Goal: Information Seeking & Learning: Learn about a topic

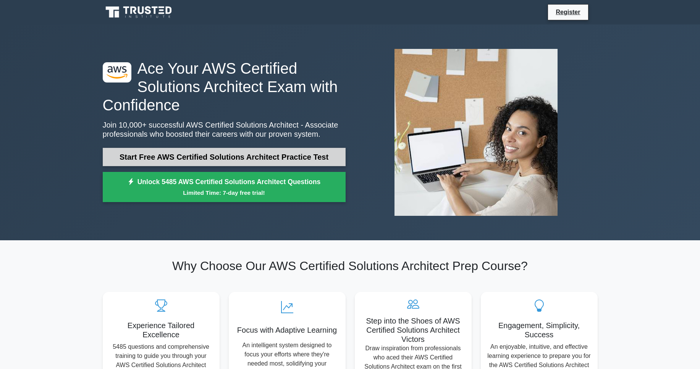
click at [219, 155] on link "Start Free AWS Certified Solutions Architect Practice Test" at bounding box center [224, 157] width 243 height 18
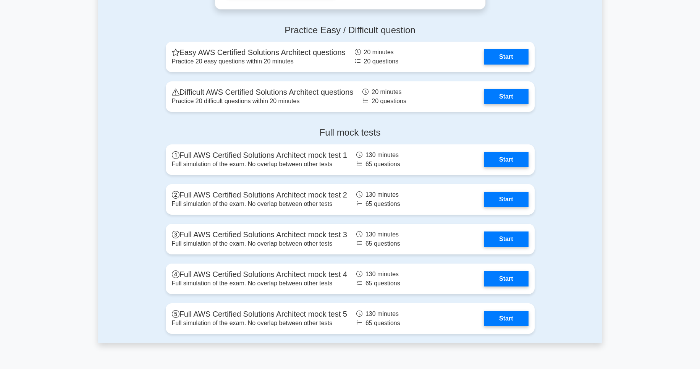
scroll to position [1542, 0]
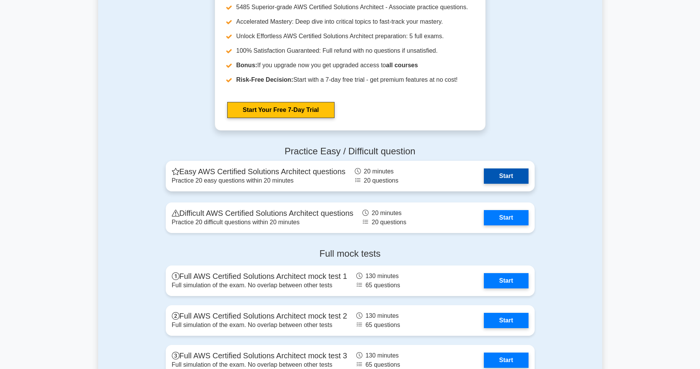
click at [509, 176] on link "Start" at bounding box center [506, 175] width 44 height 15
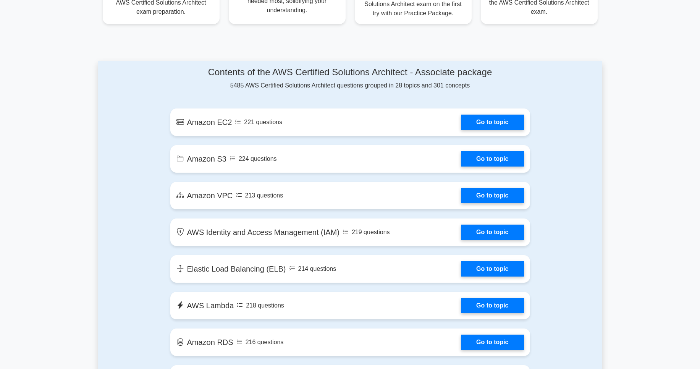
scroll to position [360, 0]
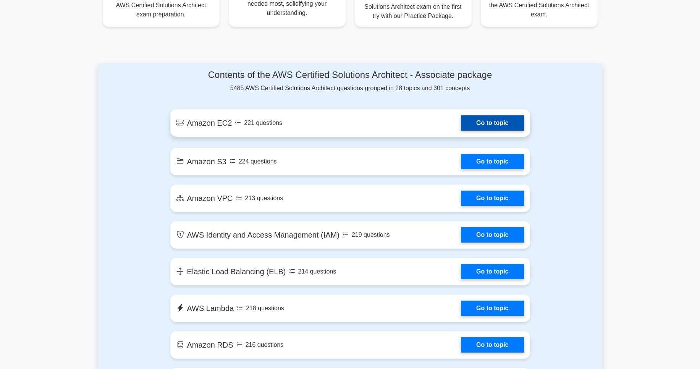
click at [479, 126] on link "Go to topic" at bounding box center [492, 122] width 63 height 15
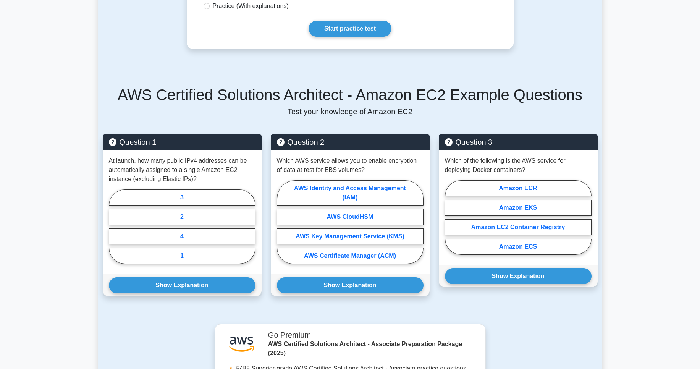
scroll to position [380, 0]
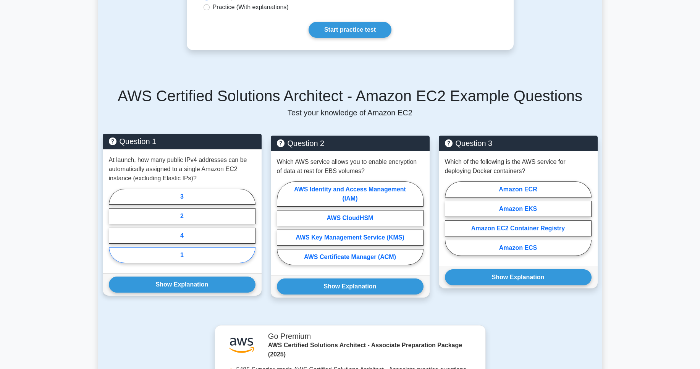
click at [177, 254] on label "1" at bounding box center [182, 255] width 147 height 16
click at [114, 231] on input "1" at bounding box center [111, 228] width 5 height 5
radio input "true"
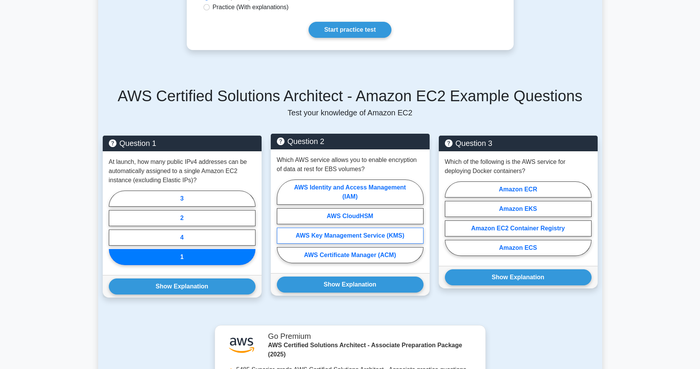
click at [321, 234] on label "AWS Key Management Service (KMS)" at bounding box center [350, 236] width 147 height 16
click at [282, 226] on input "AWS Key Management Service (KMS)" at bounding box center [279, 223] width 5 height 5
radio input "true"
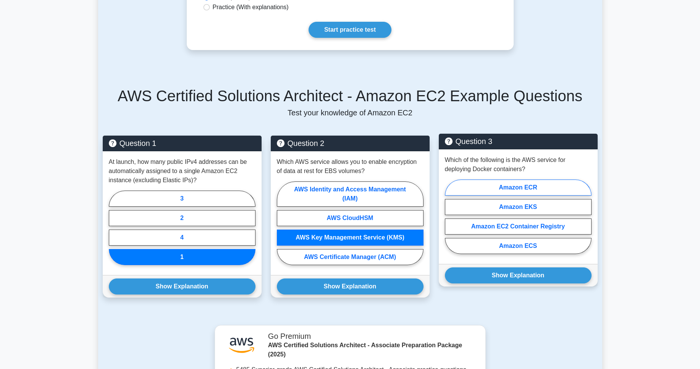
click at [540, 188] on label "Amazon ECR" at bounding box center [518, 188] width 147 height 16
click at [450, 217] on input "Amazon ECR" at bounding box center [447, 219] width 5 height 5
radio input "true"
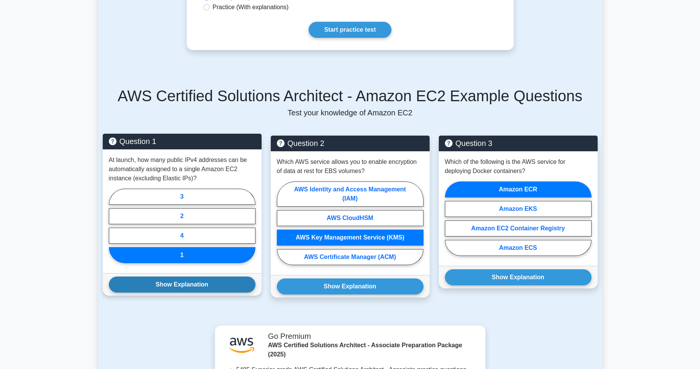
click at [194, 286] on button "Show Explanation" at bounding box center [182, 285] width 147 height 16
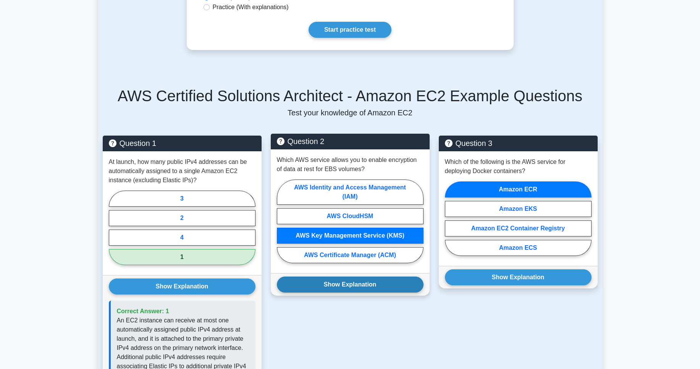
click at [317, 287] on button "Show Explanation" at bounding box center [350, 285] width 147 height 16
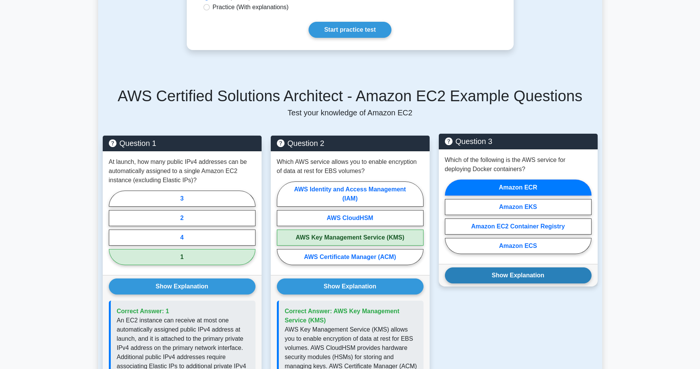
click at [471, 280] on button "Show Explanation" at bounding box center [518, 275] width 147 height 16
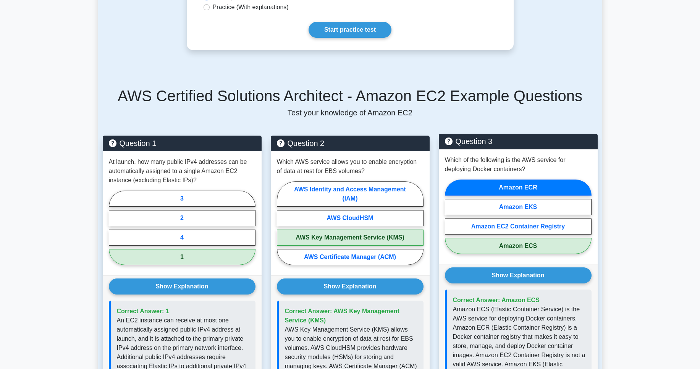
click at [535, 243] on label "Amazon ECS" at bounding box center [518, 246] width 147 height 16
click at [450, 222] on input "Amazon ECS" at bounding box center [447, 219] width 5 height 5
radio input "true"
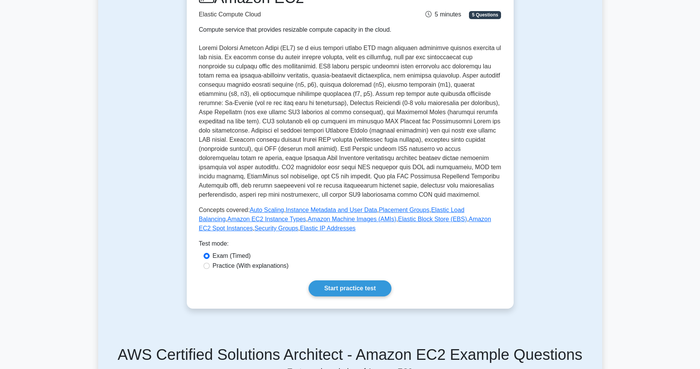
scroll to position [0, 0]
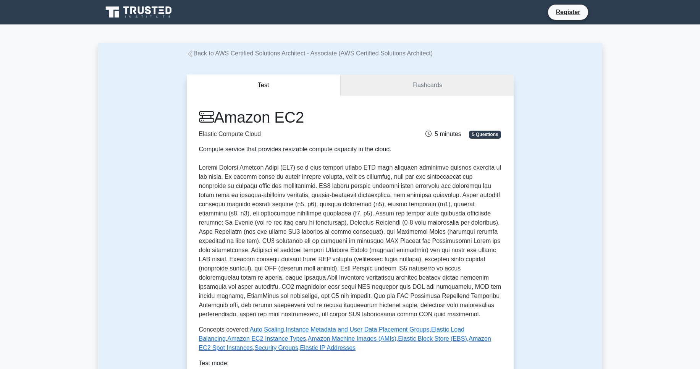
click at [267, 87] on button "Test" at bounding box center [264, 86] width 154 height 22
click at [373, 76] on link "Flashcards" at bounding box center [427, 86] width 173 height 22
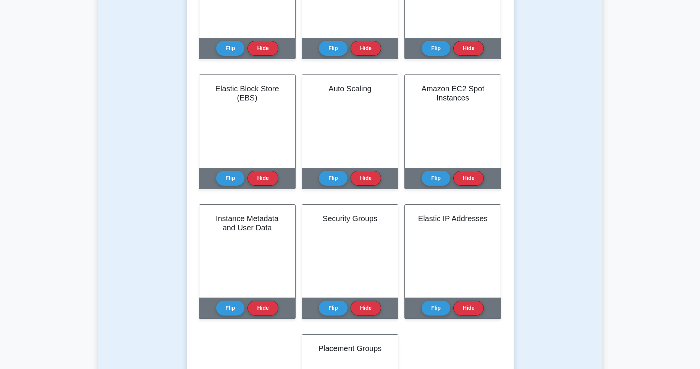
scroll to position [7, 0]
